Goal: Information Seeking & Learning: Learn about a topic

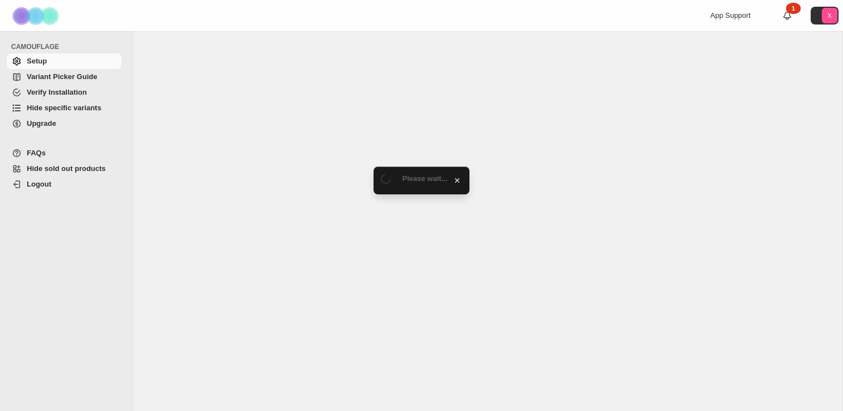
select select "******"
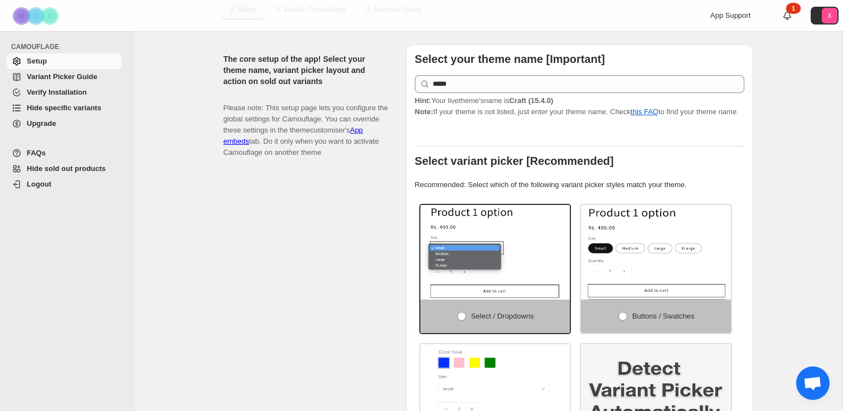
scroll to position [236, 0]
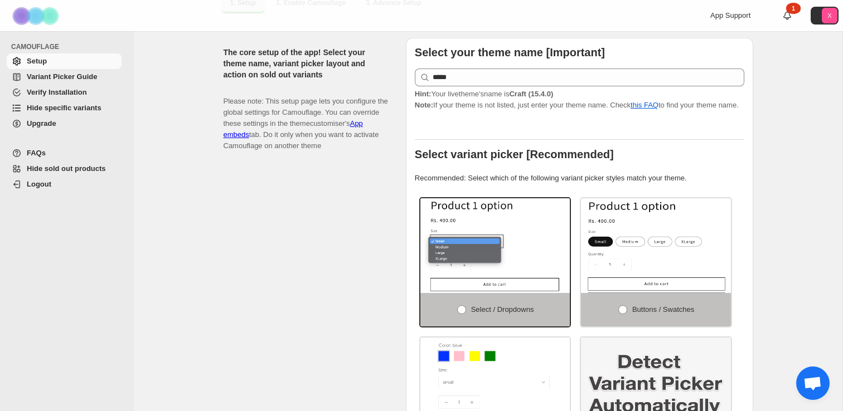
click at [85, 79] on span "Variant Picker Guide" at bounding box center [62, 76] width 70 height 8
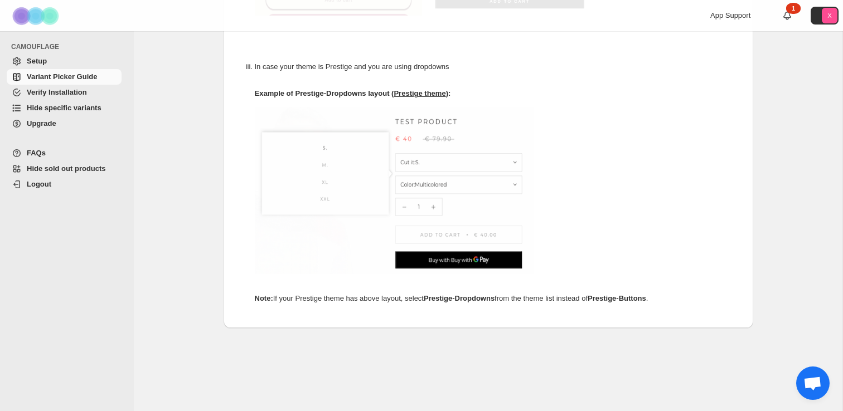
scroll to position [660, 0]
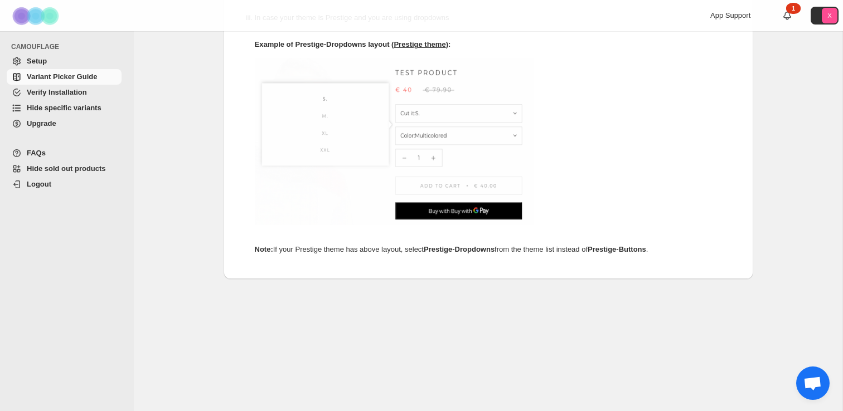
click at [43, 149] on span "FAQs" at bounding box center [36, 153] width 19 height 8
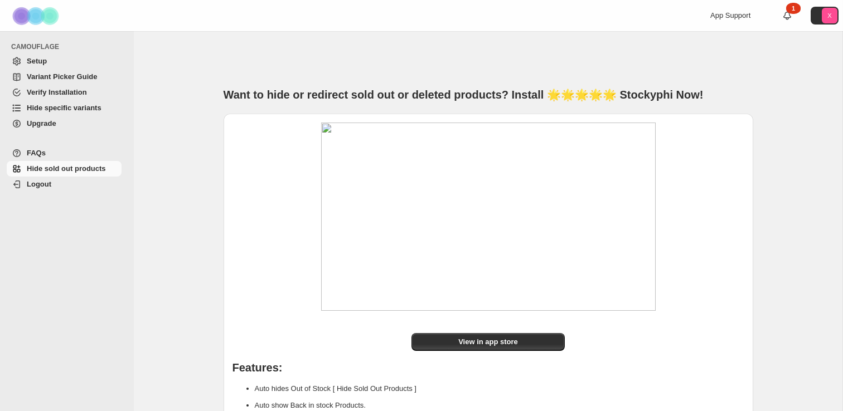
click at [47, 157] on span "FAQs" at bounding box center [73, 153] width 93 height 11
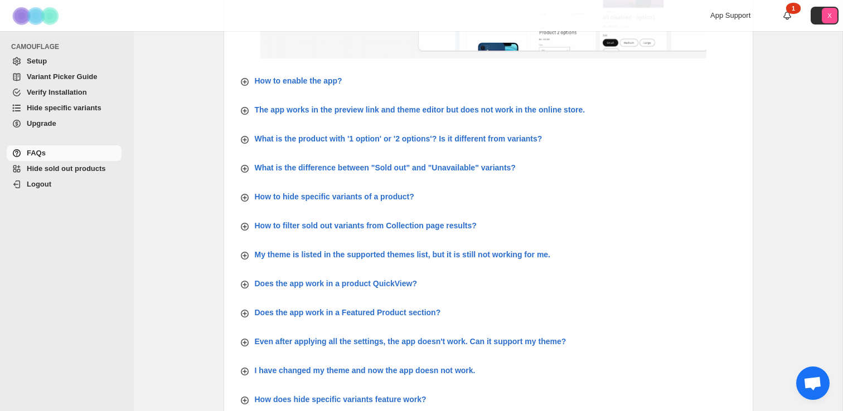
scroll to position [324, 0]
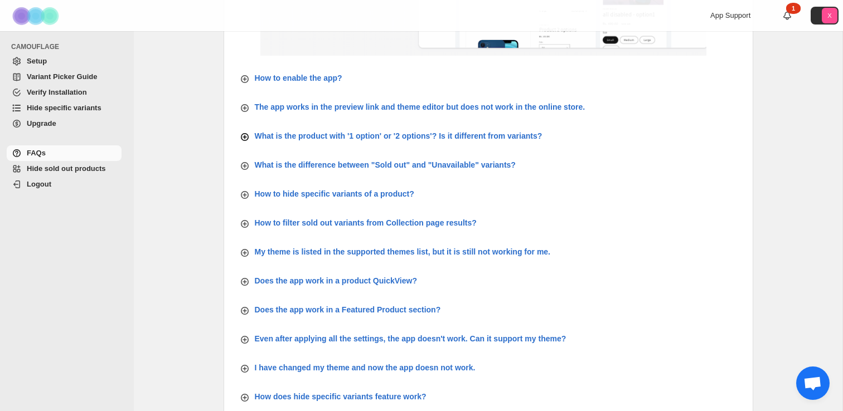
click at [244, 136] on icon "button" at bounding box center [244, 137] width 4 height 4
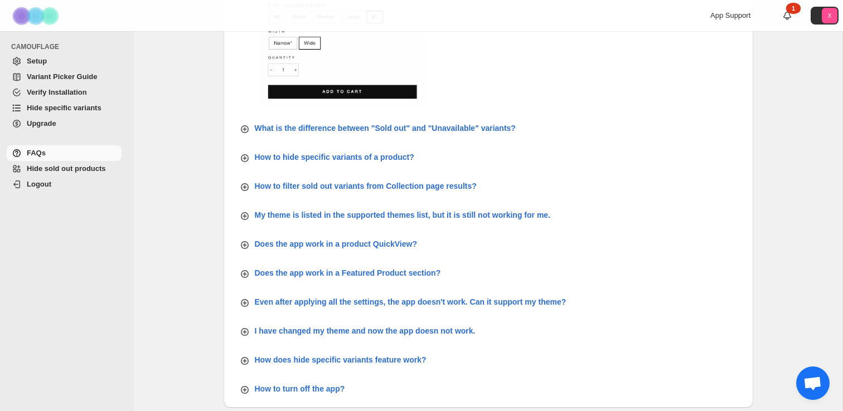
scroll to position [681, 0]
click at [245, 155] on icon "button" at bounding box center [244, 157] width 11 height 11
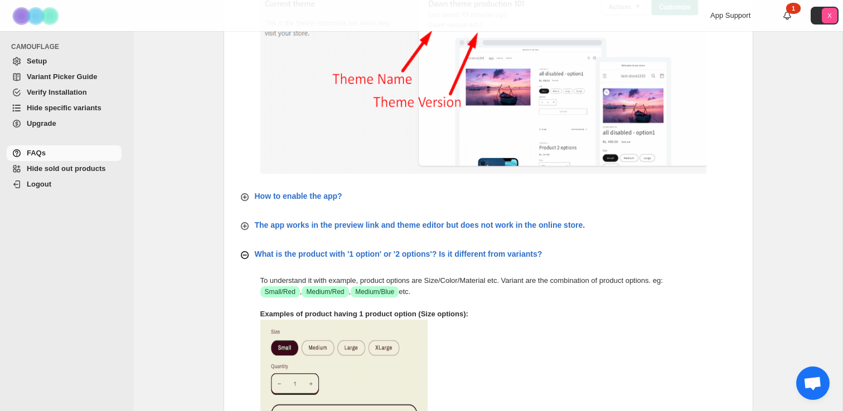
scroll to position [114, 0]
